Goal: Entertainment & Leisure: Consume media (video, audio)

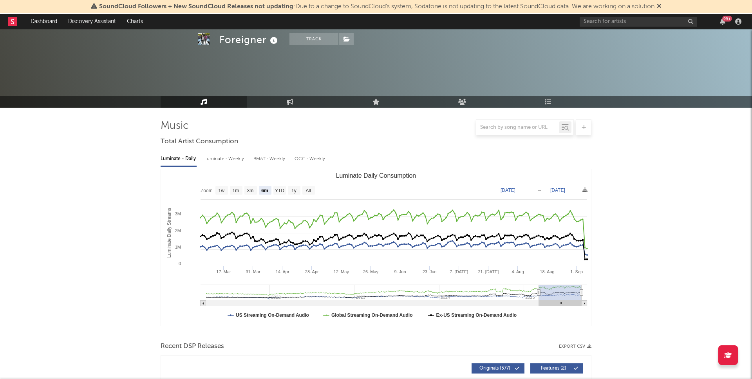
select select "6m"
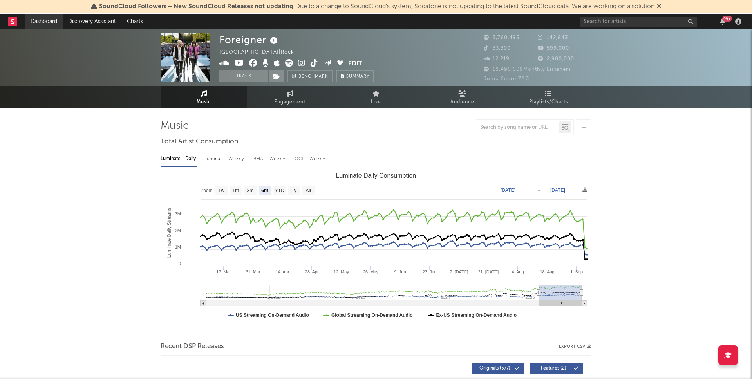
click at [42, 18] on link "Dashboard" at bounding box center [44, 22] width 38 height 16
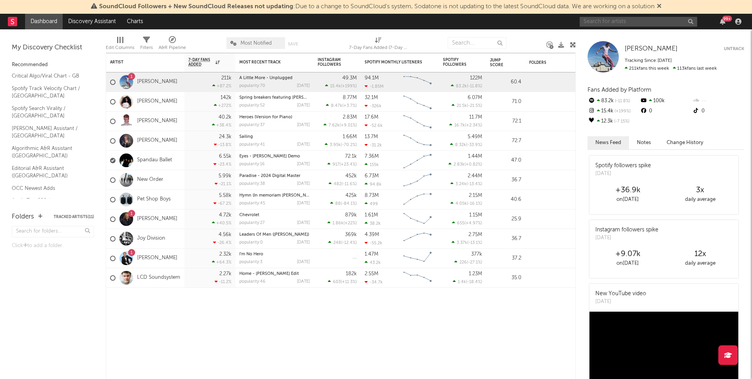
click at [613, 24] on input "text" at bounding box center [639, 22] width 118 height 10
click at [610, 23] on input "[PERSON_NAME]" at bounding box center [639, 22] width 118 height 10
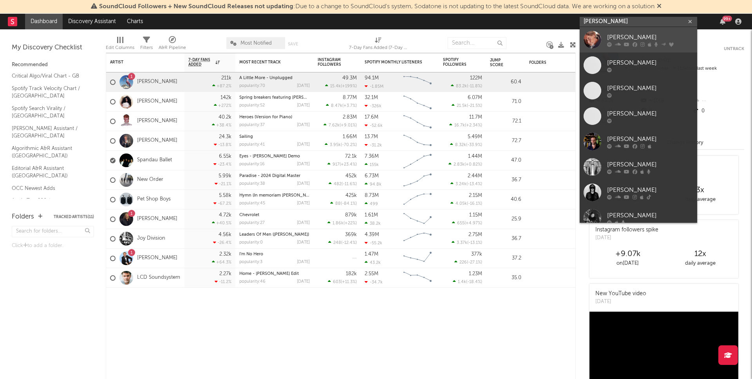
type input "[PERSON_NAME]"
click at [627, 39] on div "[PERSON_NAME]" at bounding box center [650, 37] width 86 height 9
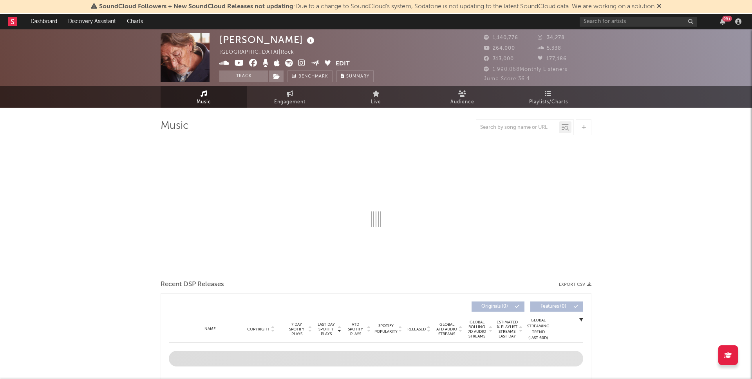
select select "6m"
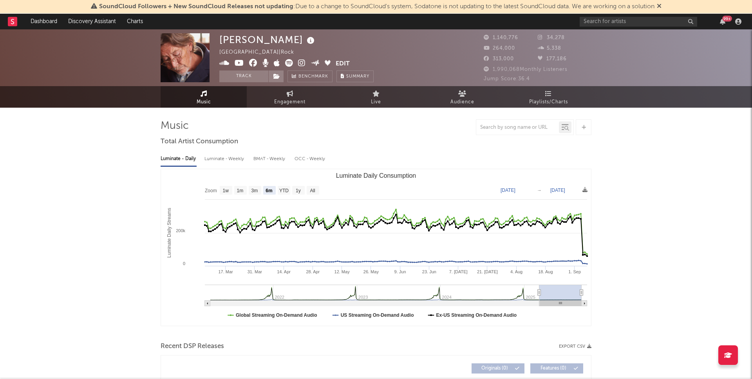
select select "6m"
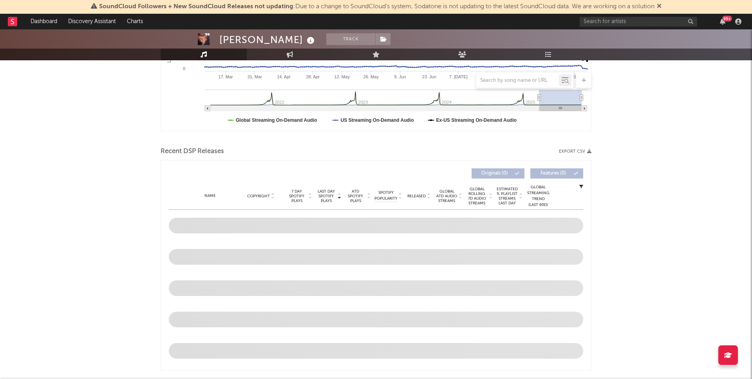
scroll to position [227, 0]
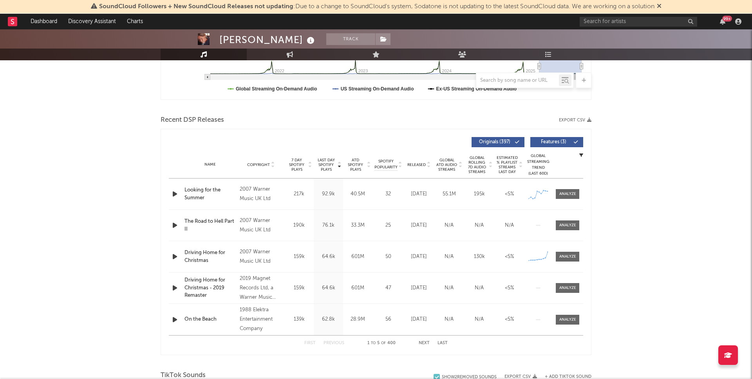
click at [662, 6] on icon at bounding box center [659, 6] width 5 height 6
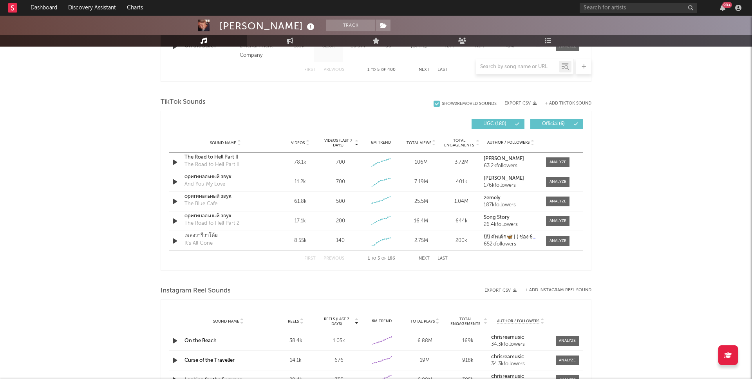
scroll to position [503, 0]
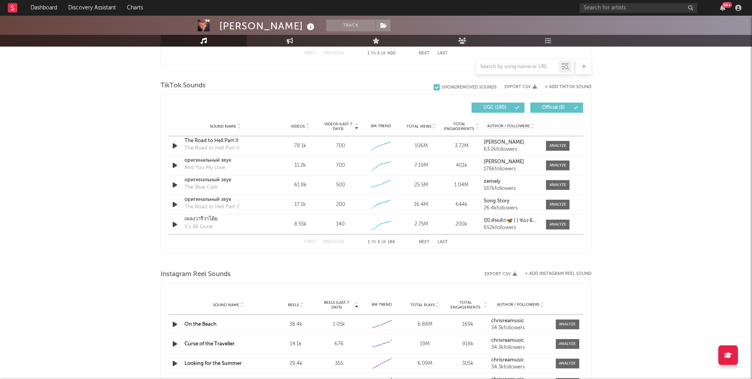
click at [564, 107] on span "Official ( 6 )" at bounding box center [554, 107] width 36 height 5
click at [175, 167] on icon "button" at bounding box center [175, 166] width 8 height 10
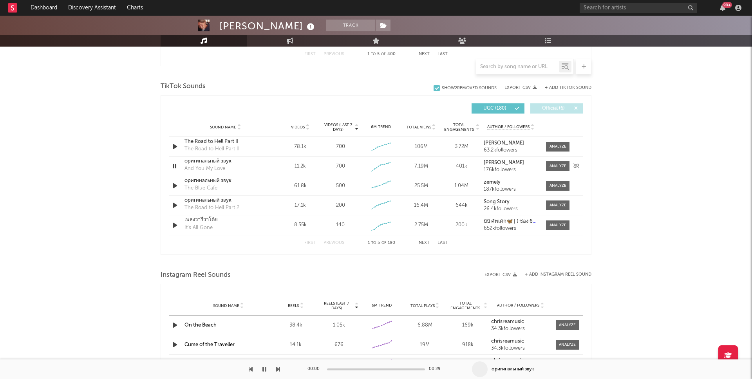
scroll to position [502, 0]
click at [176, 167] on icon "button" at bounding box center [174, 167] width 7 height 10
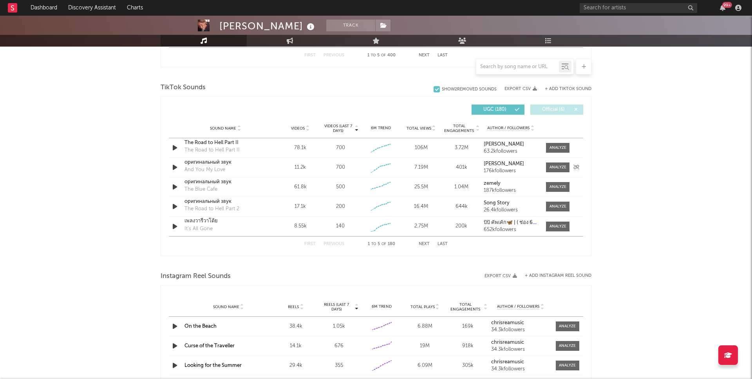
click at [196, 163] on div "оригинальный звук" at bounding box center [226, 163] width 82 height 8
click at [205, 183] on div "оригинальный звук" at bounding box center [226, 182] width 82 height 8
click at [177, 207] on icon "button" at bounding box center [175, 206] width 8 height 10
click at [206, 199] on div "оригинальный звук" at bounding box center [226, 202] width 82 height 8
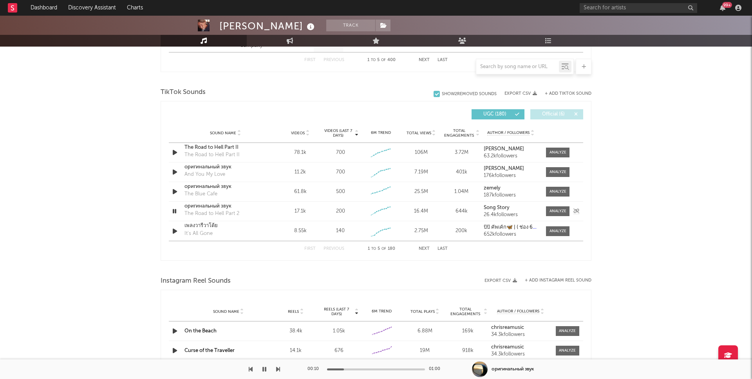
drag, startPoint x: 174, startPoint y: 212, endPoint x: 175, endPoint y: 220, distance: 8.3
click at [174, 212] on icon "button" at bounding box center [174, 212] width 7 height 10
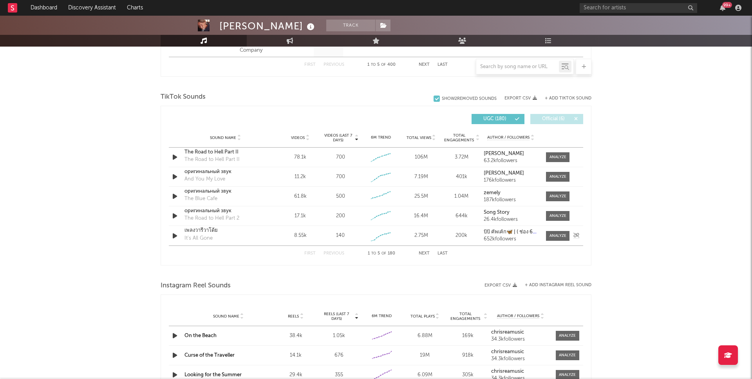
click at [174, 238] on icon "button" at bounding box center [175, 236] width 8 height 10
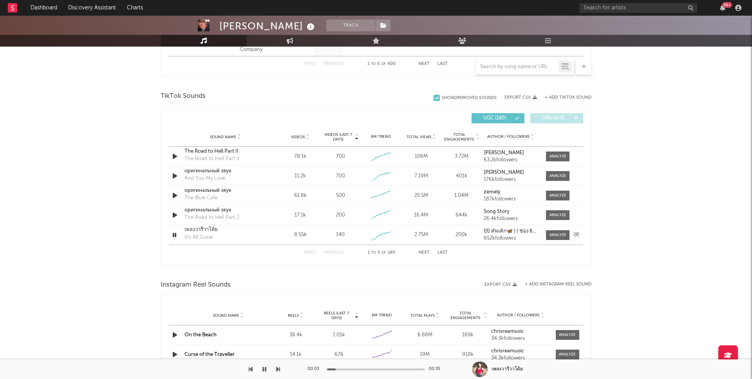
click at [175, 236] on icon "button" at bounding box center [174, 235] width 7 height 10
click at [425, 252] on button "Next" at bounding box center [424, 253] width 11 height 4
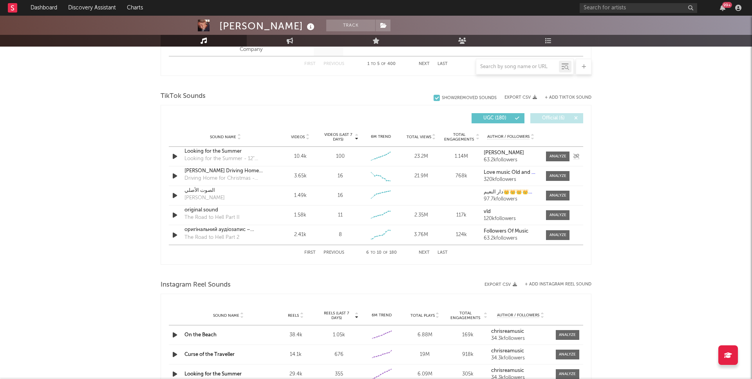
click at [176, 158] on icon "button" at bounding box center [175, 157] width 8 height 10
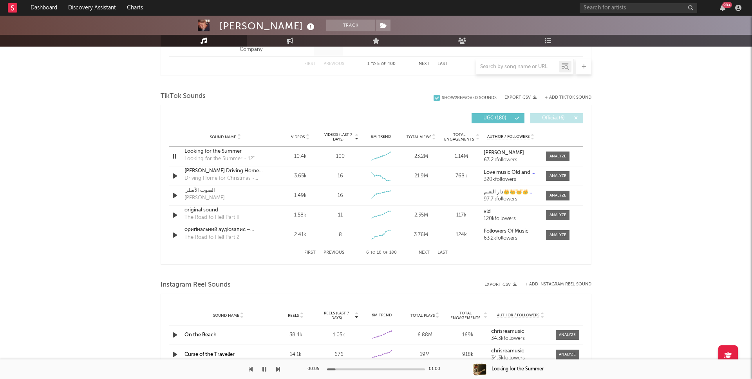
click at [362, 371] on div "00:05 01:00" at bounding box center [376, 370] width 137 height 20
click at [362, 370] on div at bounding box center [376, 370] width 98 height 2
click at [176, 155] on icon "button" at bounding box center [174, 157] width 7 height 10
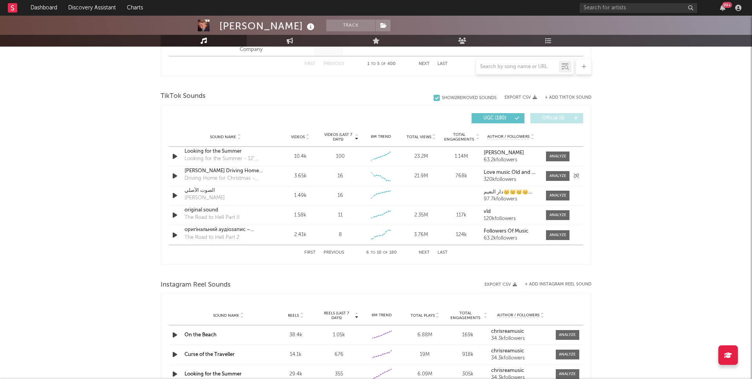
click at [178, 176] on icon "button" at bounding box center [175, 176] width 8 height 10
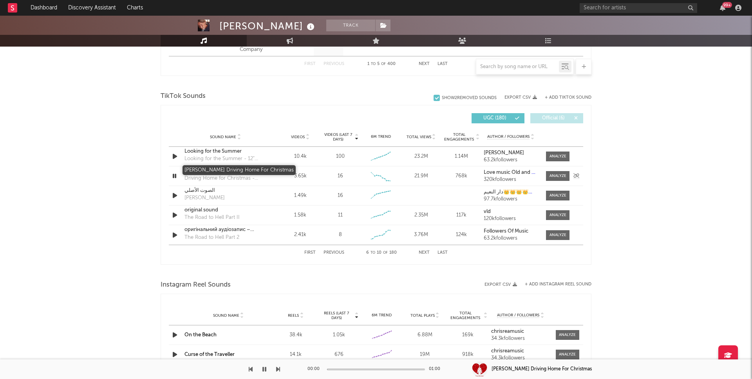
click at [205, 169] on div "[PERSON_NAME] Driving Home For Christmas" at bounding box center [226, 171] width 82 height 8
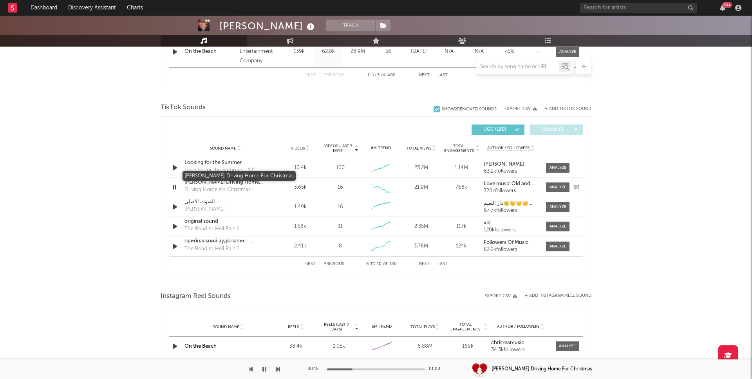
scroll to position [482, 0]
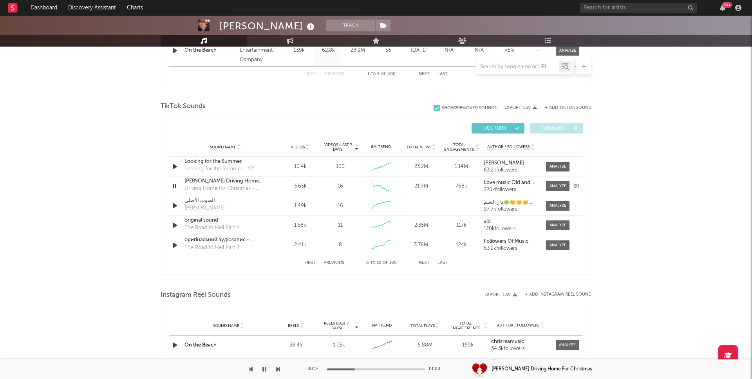
click at [176, 185] on icon "button" at bounding box center [174, 186] width 7 height 10
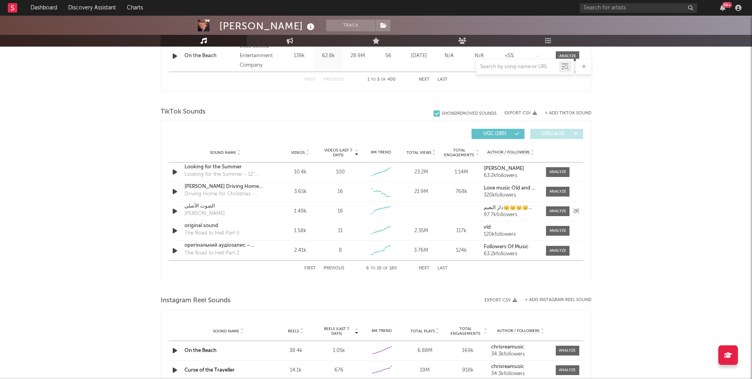
scroll to position [477, 0]
click at [174, 211] on icon "button" at bounding box center [175, 211] width 8 height 10
click at [174, 211] on icon "button" at bounding box center [174, 211] width 7 height 10
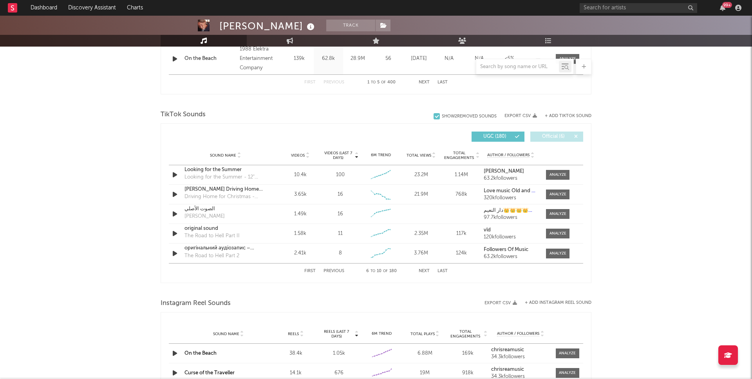
click at [423, 270] on button "Next" at bounding box center [424, 271] width 11 height 4
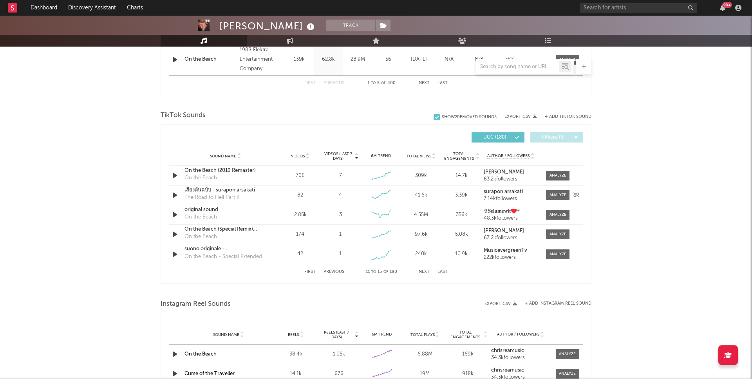
click at [176, 193] on icon "button" at bounding box center [175, 195] width 8 height 10
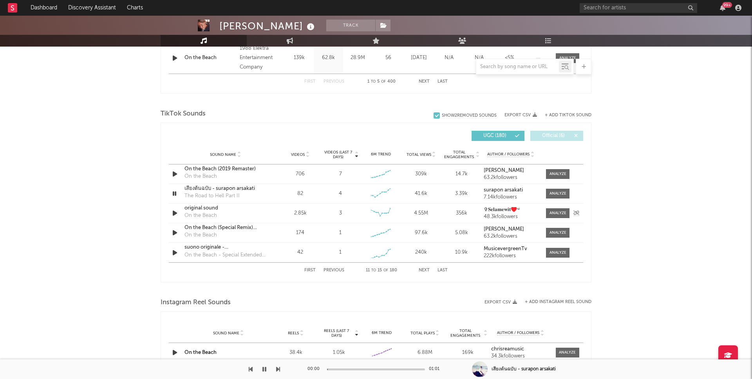
click at [174, 213] on icon "button" at bounding box center [175, 213] width 8 height 10
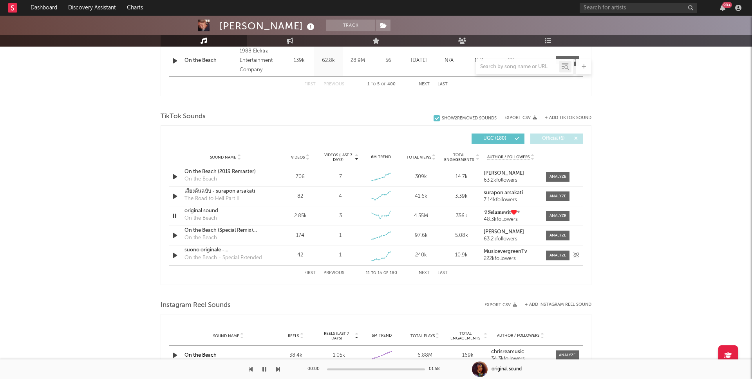
scroll to position [471, 0]
click at [422, 274] on button "Next" at bounding box center [424, 272] width 11 height 4
click at [174, 216] on icon "button" at bounding box center [175, 217] width 8 height 10
click at [196, 211] on div "sonido original" at bounding box center [226, 212] width 82 height 8
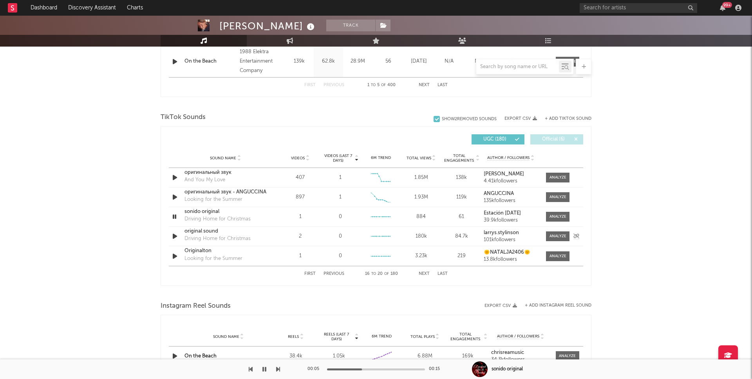
click at [198, 232] on div "original sound" at bounding box center [226, 232] width 82 height 8
click at [174, 217] on icon "button" at bounding box center [174, 217] width 7 height 10
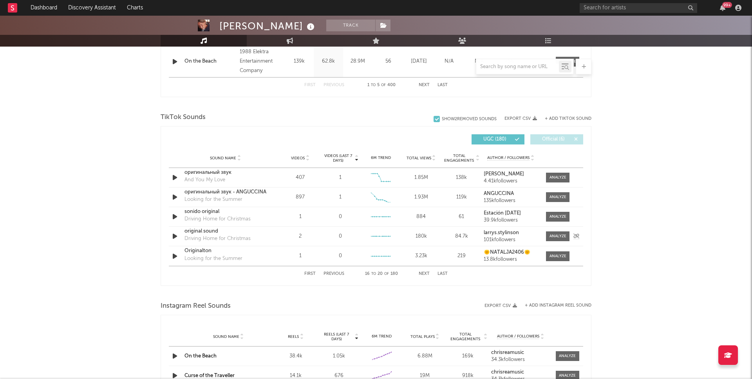
click at [175, 236] on icon "button" at bounding box center [175, 237] width 8 height 10
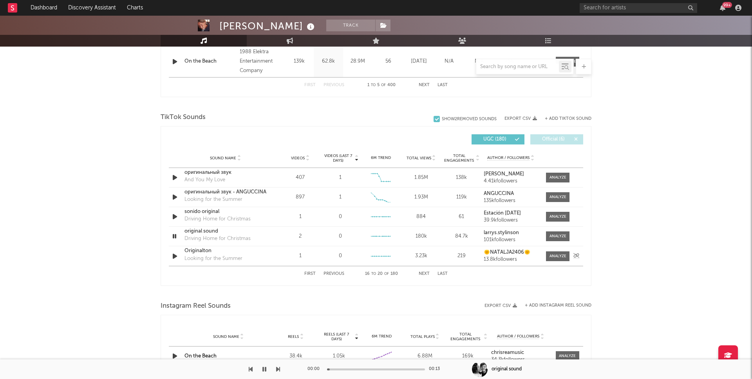
drag, startPoint x: 173, startPoint y: 236, endPoint x: 173, endPoint y: 250, distance: 14.1
click at [173, 236] on icon "button" at bounding box center [174, 237] width 7 height 10
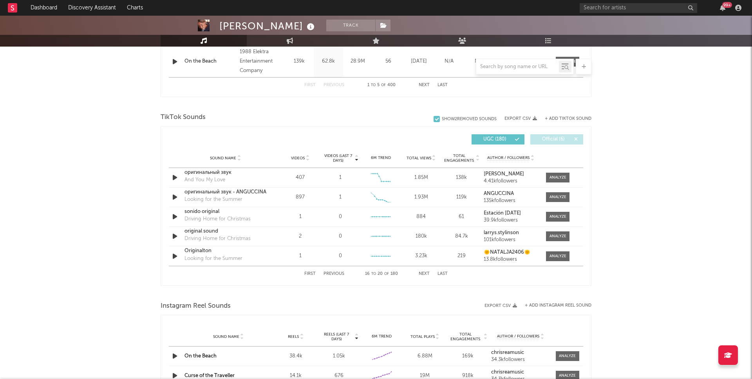
click at [425, 273] on button "Next" at bounding box center [424, 274] width 11 height 4
click at [174, 198] on icon "button" at bounding box center [175, 197] width 8 height 10
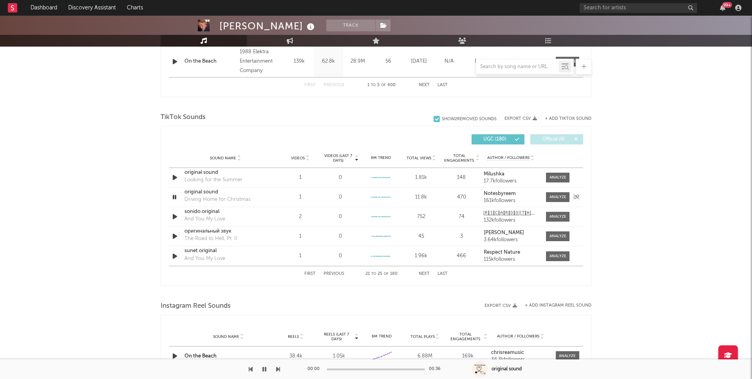
click at [197, 192] on div "original sound" at bounding box center [226, 193] width 82 height 8
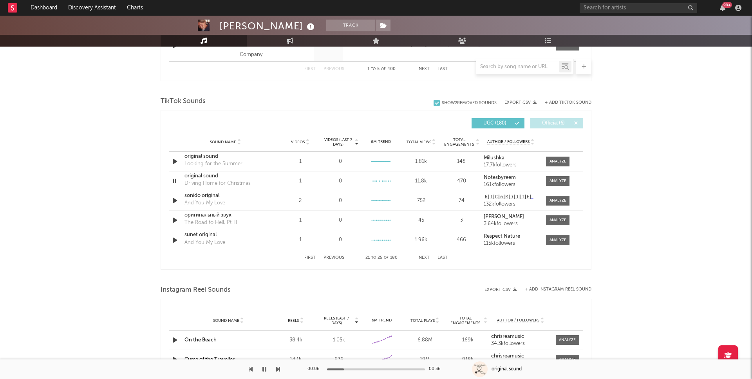
scroll to position [488, 0]
click at [424, 256] on button "Next" at bounding box center [424, 257] width 11 height 4
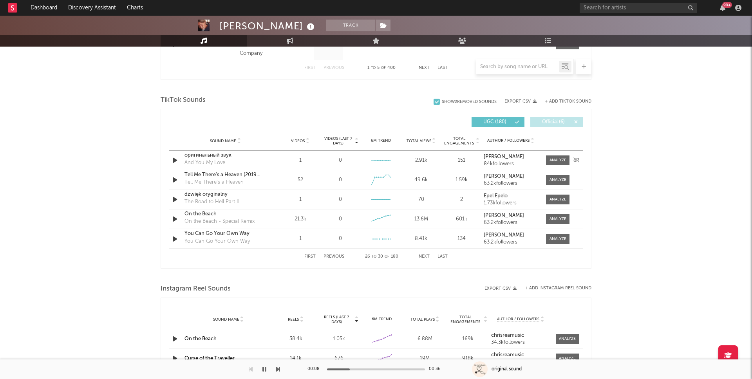
click at [176, 161] on icon "button" at bounding box center [175, 161] width 8 height 10
drag, startPoint x: 424, startPoint y: 254, endPoint x: 411, endPoint y: 252, distance: 13.1
click at [424, 255] on button "Next" at bounding box center [424, 257] width 11 height 4
click at [172, 161] on icon "button" at bounding box center [175, 161] width 8 height 10
click at [425, 255] on button "Next" at bounding box center [424, 257] width 11 height 4
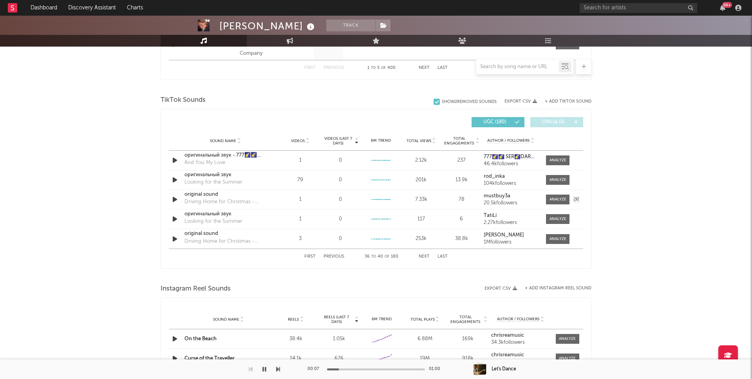
click at [174, 200] on icon "button" at bounding box center [175, 200] width 8 height 10
click at [199, 194] on div "original sound" at bounding box center [226, 195] width 82 height 8
click at [194, 231] on div "original sound" at bounding box center [226, 234] width 82 height 8
click at [172, 199] on icon "button" at bounding box center [174, 200] width 7 height 10
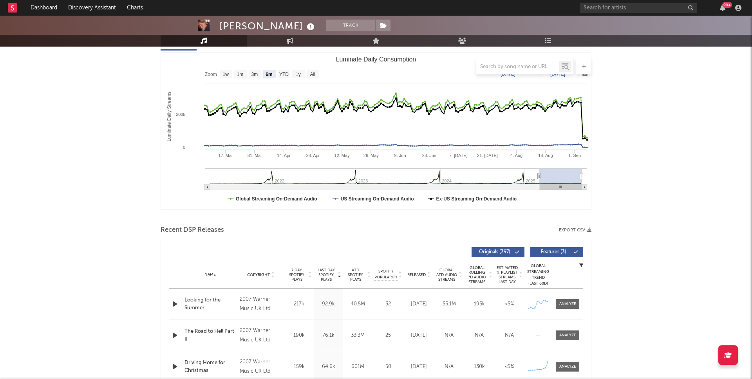
scroll to position [0, 0]
